Goal: Task Accomplishment & Management: Use online tool/utility

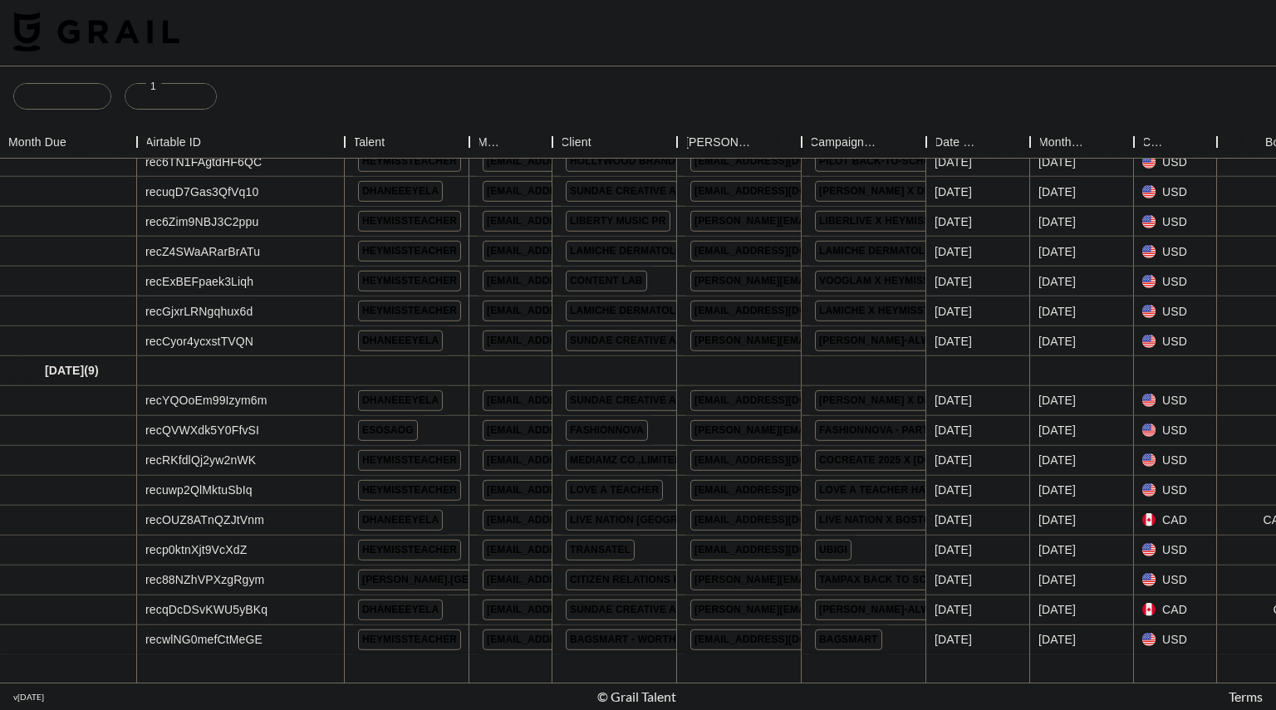
scroll to position [405, 0]
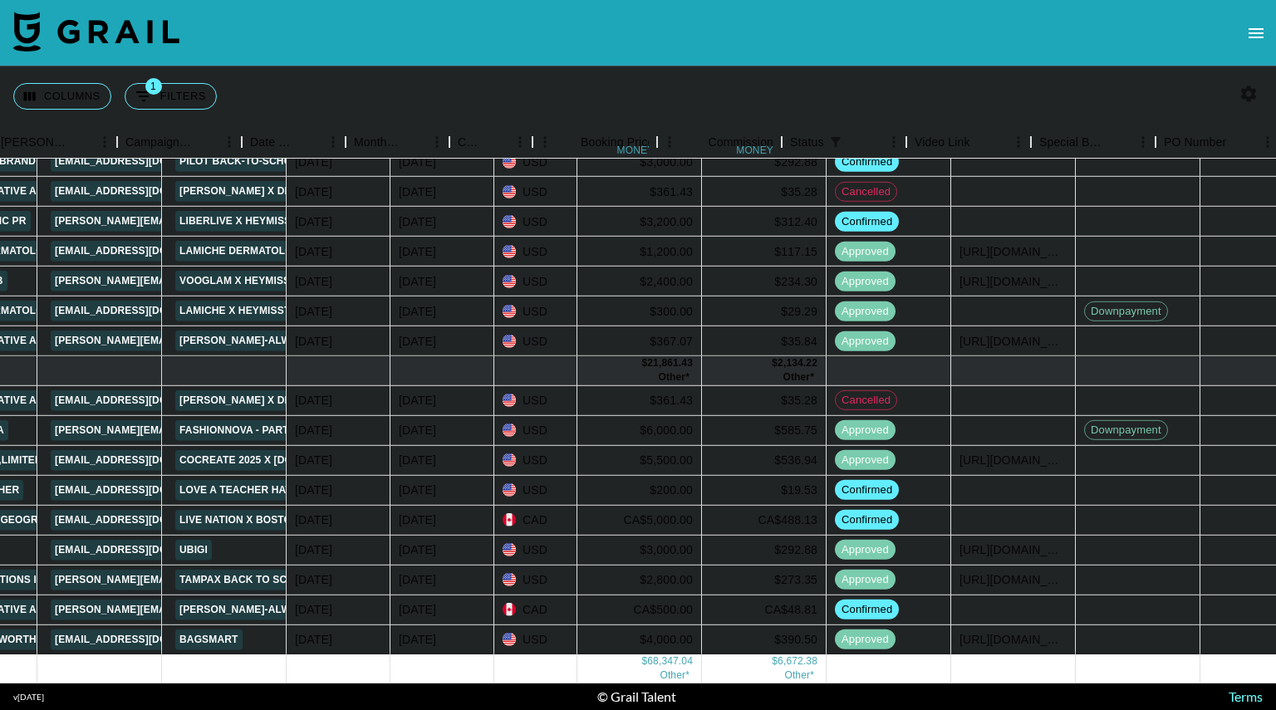
scroll to position [405, 699]
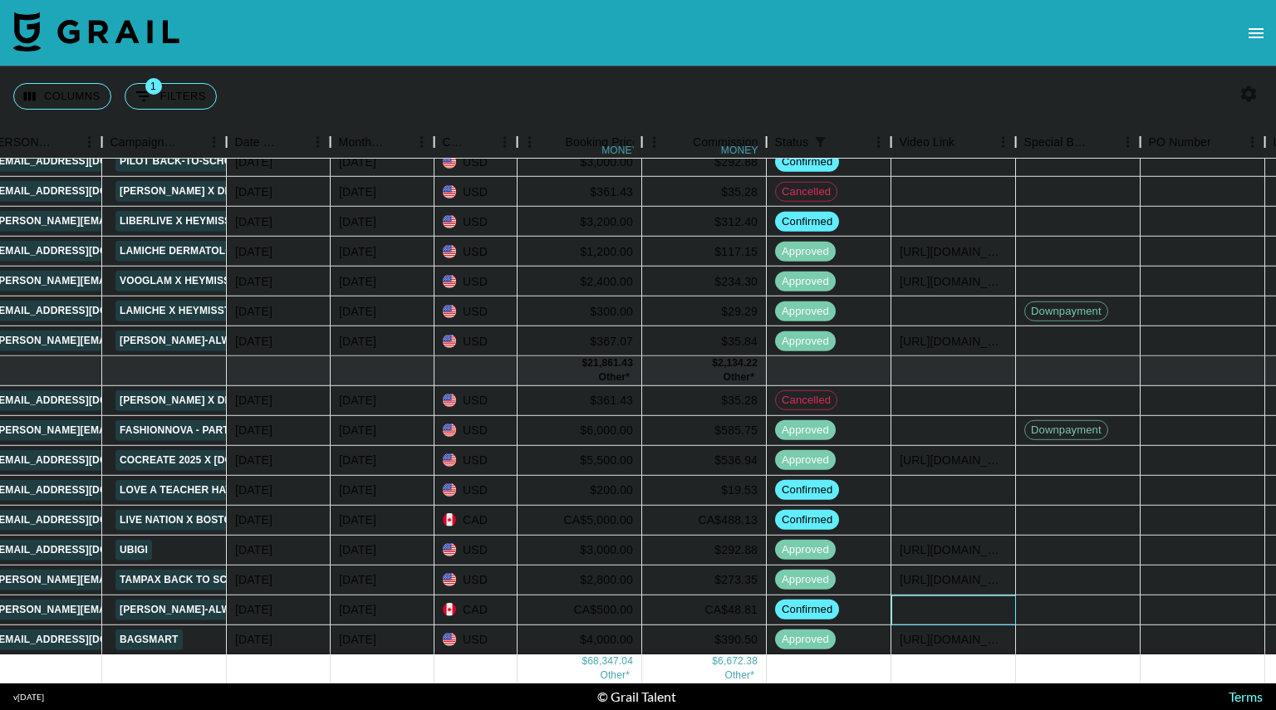
click at [970, 597] on div at bounding box center [953, 610] width 125 height 30
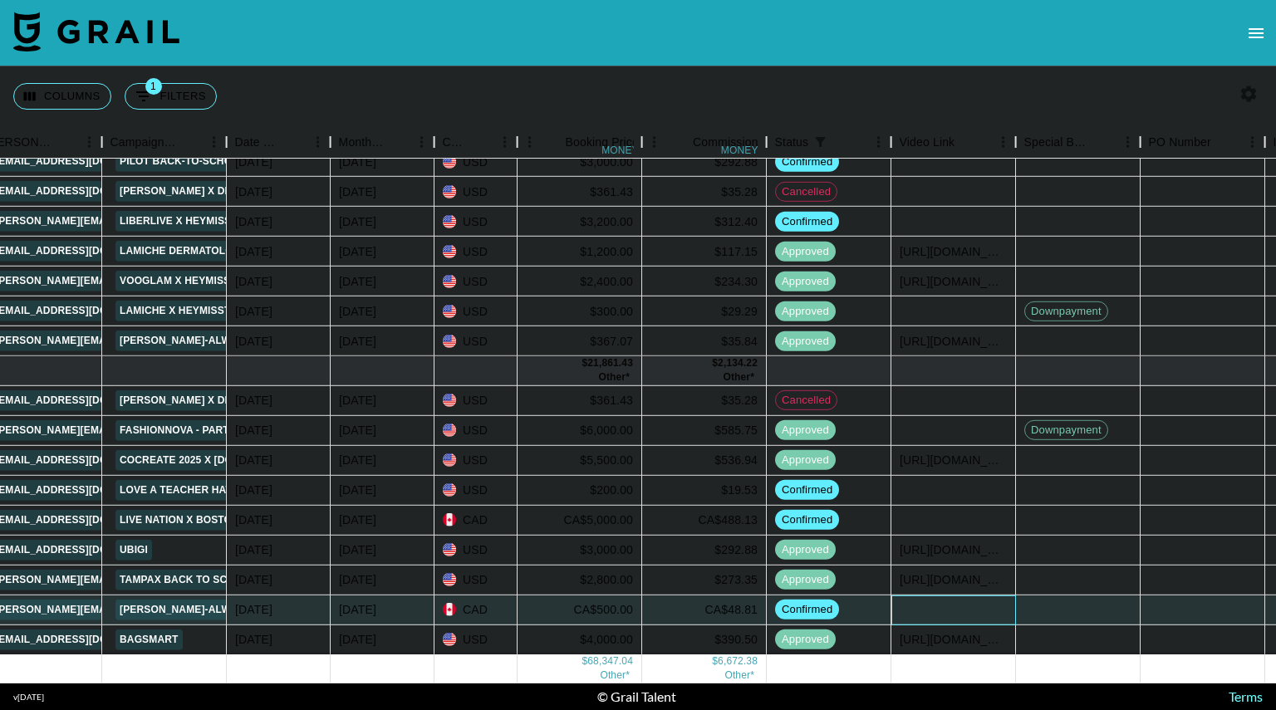
click at [970, 597] on div at bounding box center [953, 610] width 125 height 30
type input "https://www.instagram.com/reel/DND9tJyv9wl/?igsh=ODZneG8zbWZlaXR5"
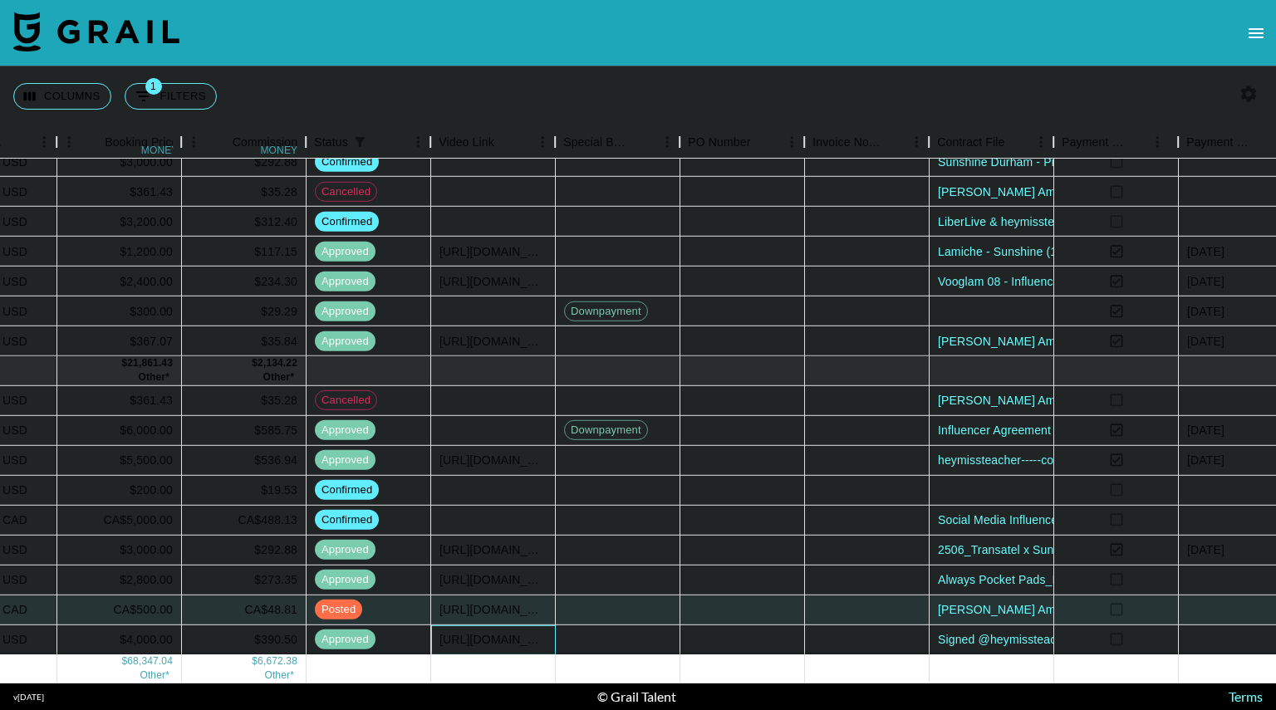
scroll to position [405, 1390]
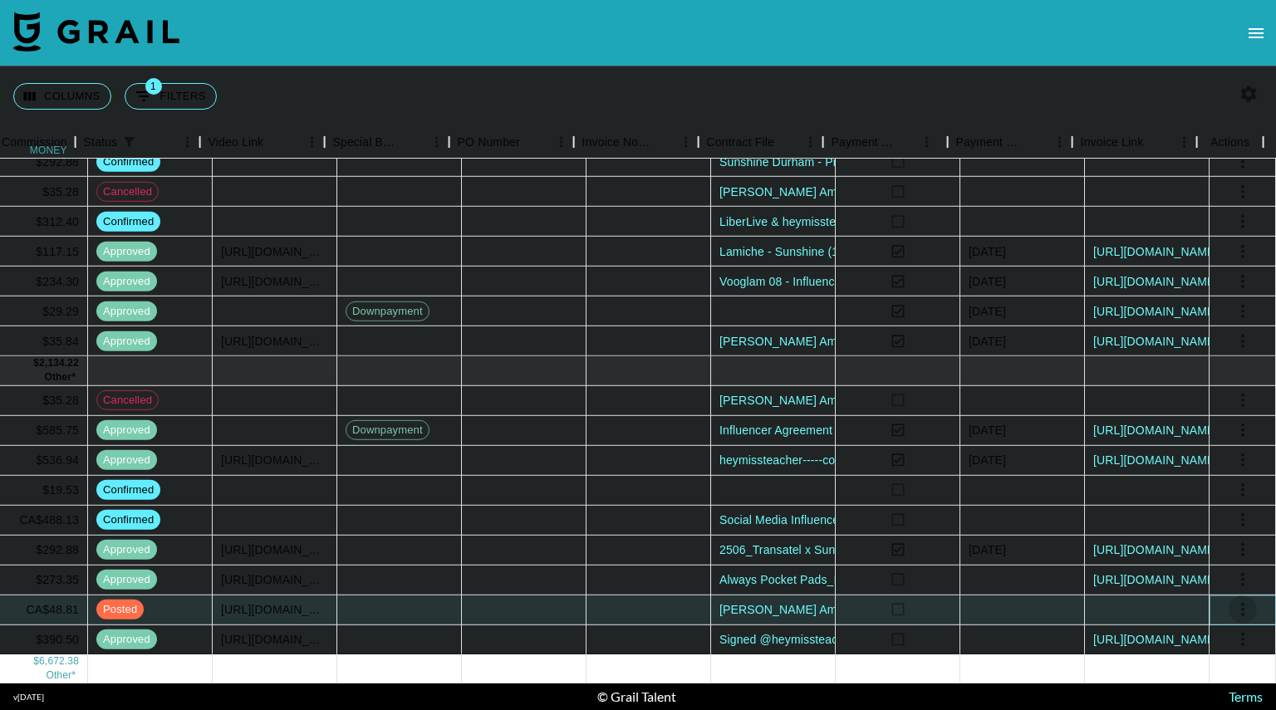
click at [1233, 600] on icon "select merge strategy" at bounding box center [1243, 610] width 20 height 20
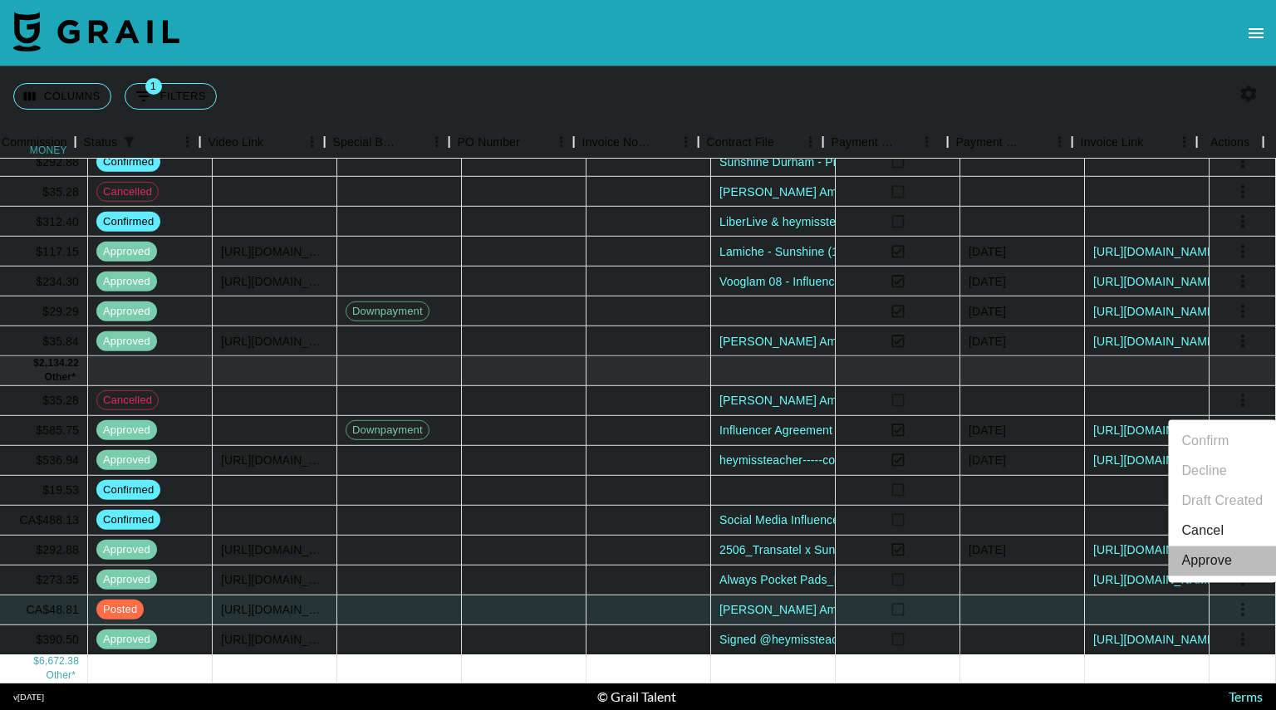
click at [1211, 562] on div "Approve" at bounding box center [1206, 561] width 51 height 20
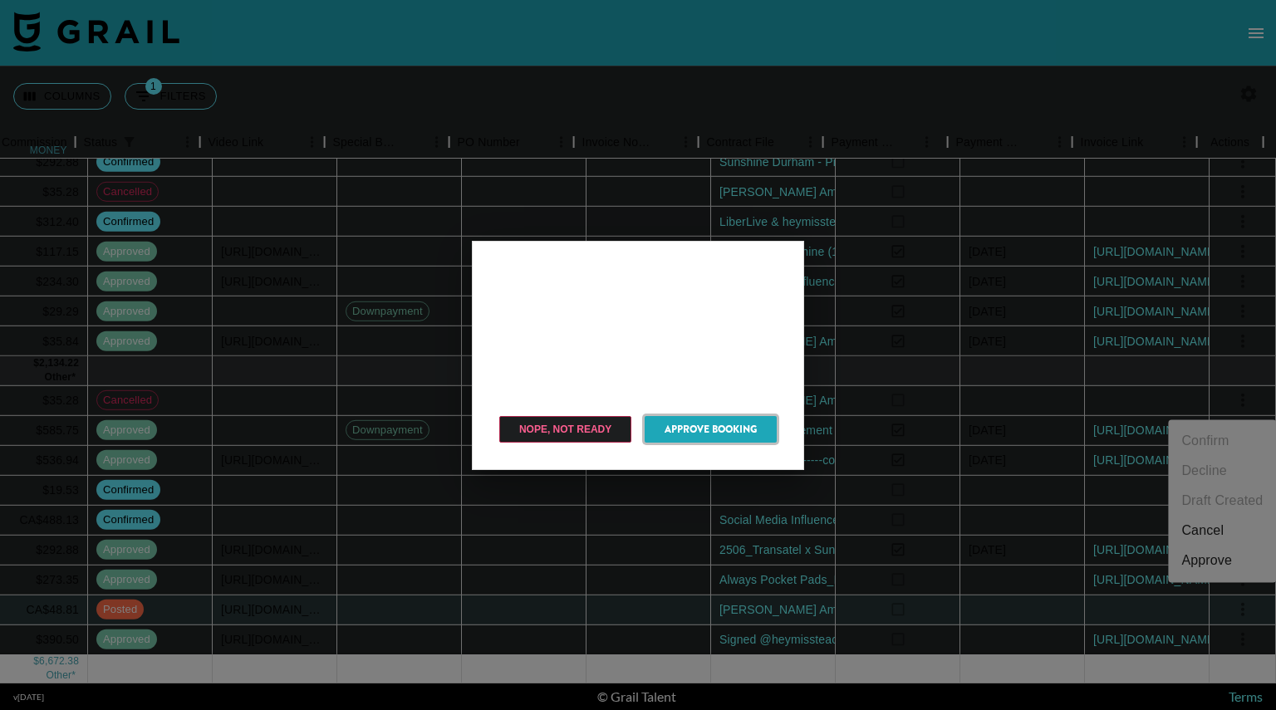
click at [719, 431] on button "Approve Booking" at bounding box center [711, 429] width 132 height 27
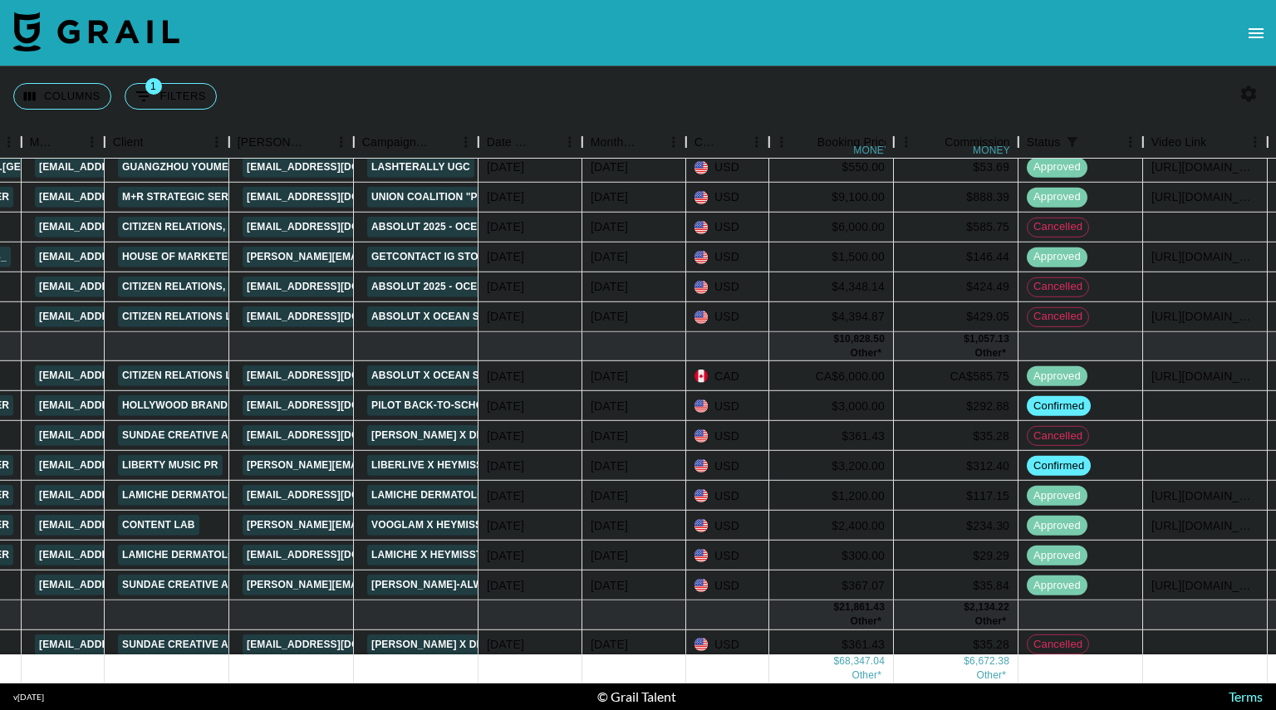
scroll to position [149, 448]
